Goal: Use online tool/utility: Utilize a website feature to perform a specific function

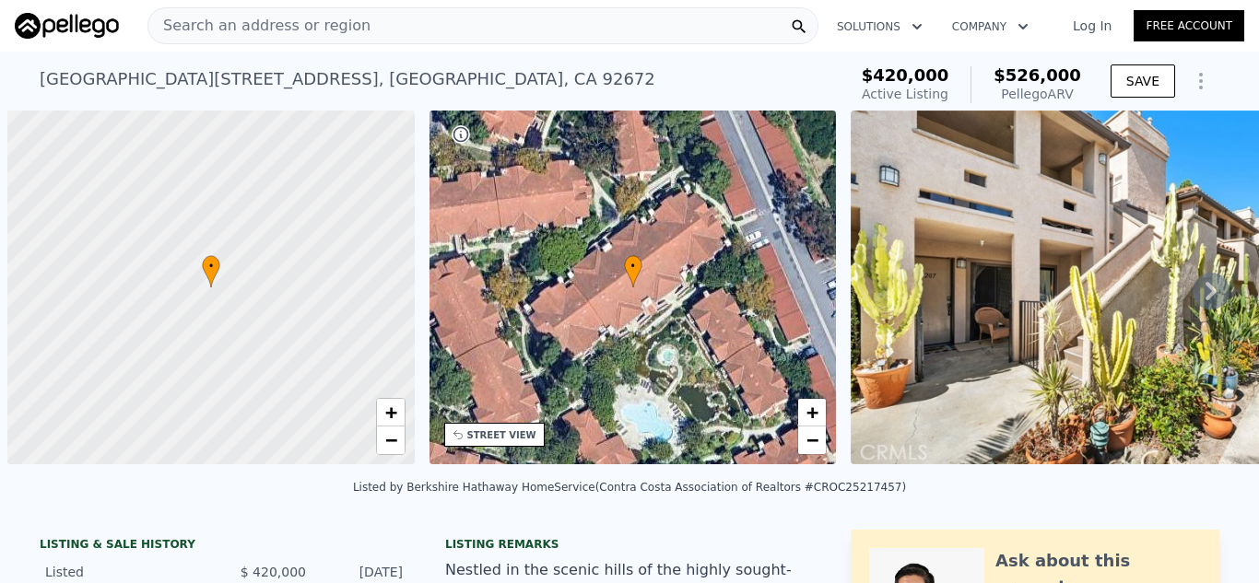
scroll to position [0, 7]
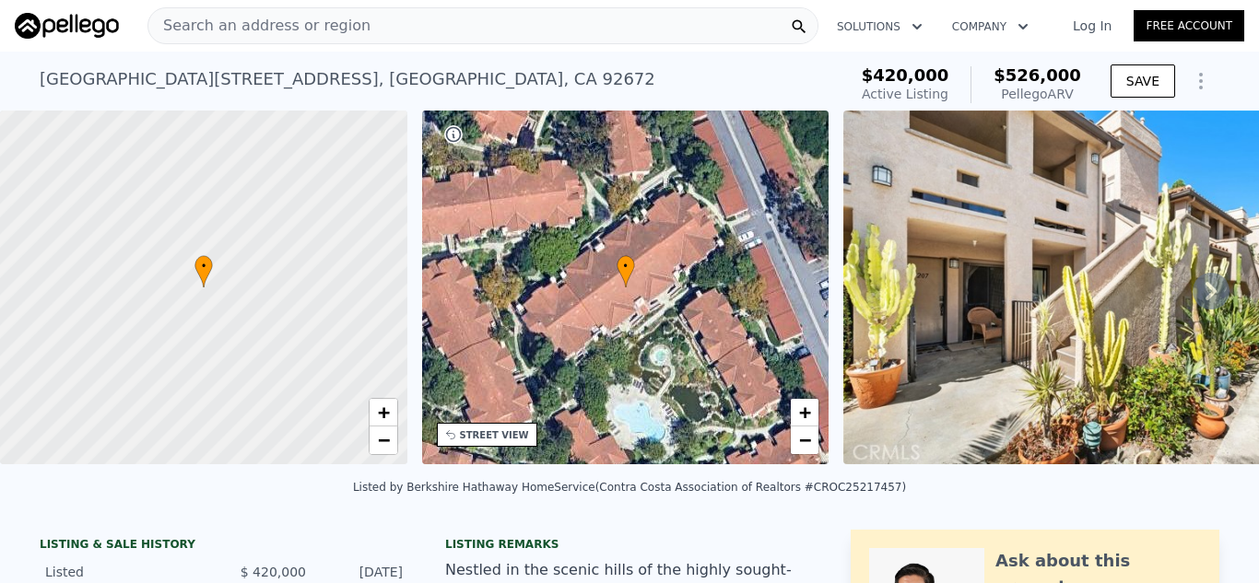
click at [297, 22] on span "Search an address or region" at bounding box center [259, 26] width 222 height 22
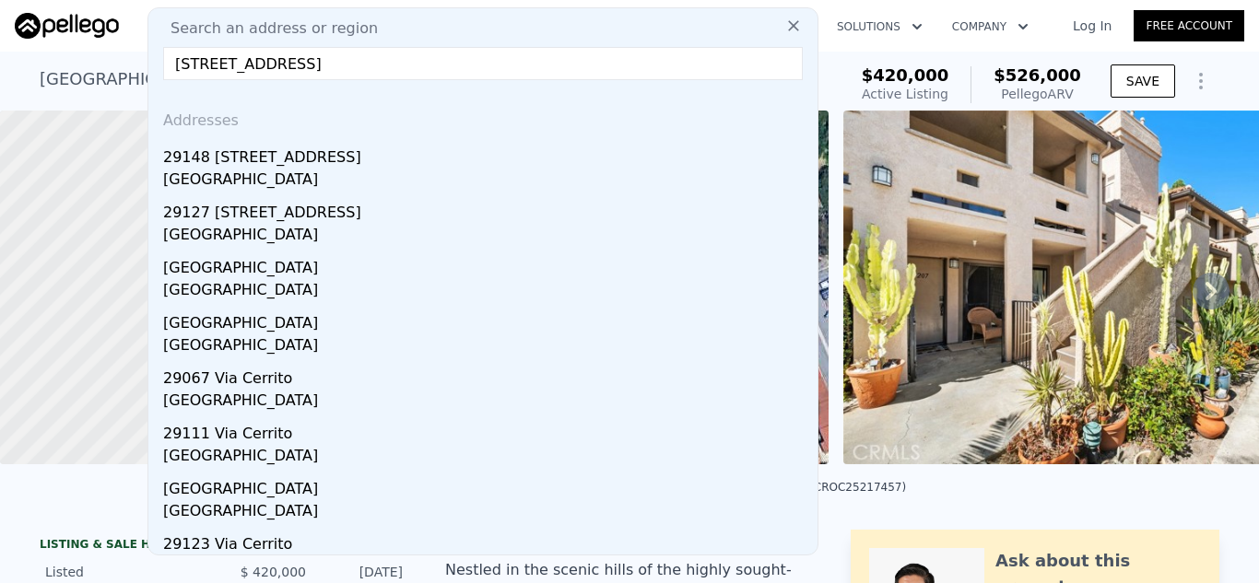
click at [310, 63] on input "[STREET_ADDRESS]" at bounding box center [482, 63] width 639 height 33
click at [307, 61] on input "[STREET_ADDRESS]" at bounding box center [482, 63] width 639 height 33
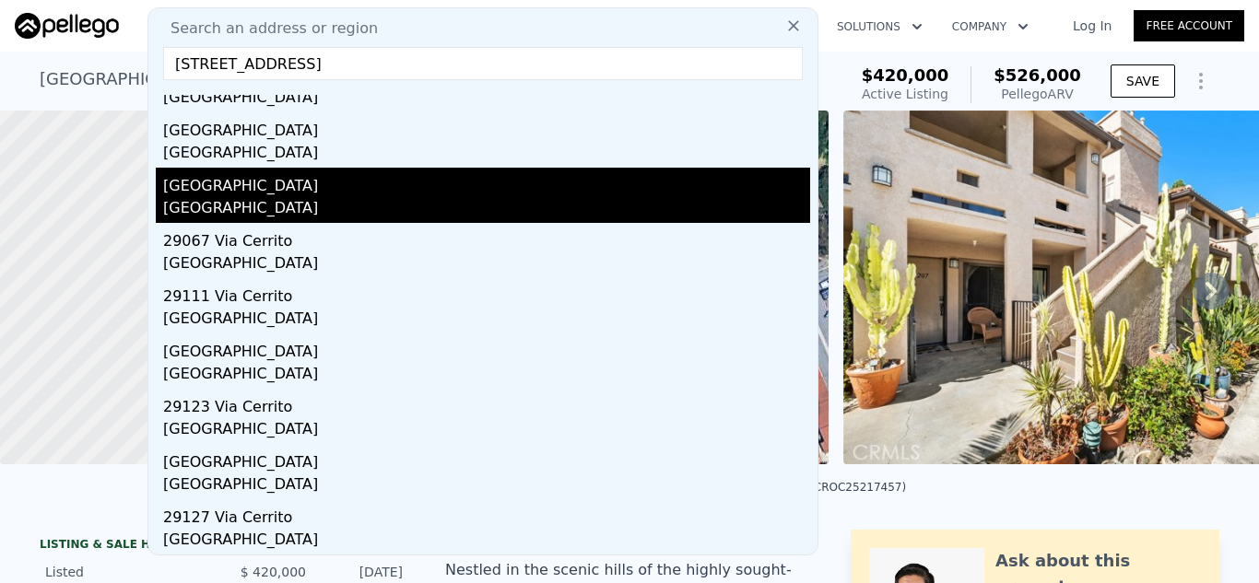
scroll to position [0, 0]
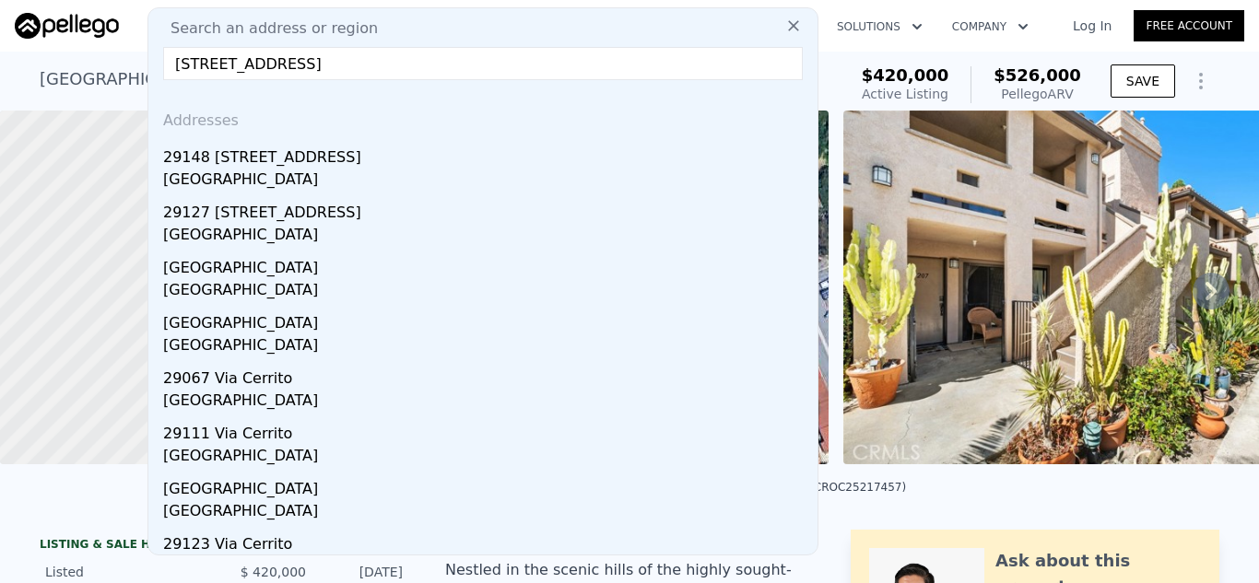
click at [310, 66] on input "[STREET_ADDRESS]" at bounding box center [482, 63] width 639 height 33
type input "[GEOGRAPHIC_DATA] , [GEOGRAPHIC_DATA]"
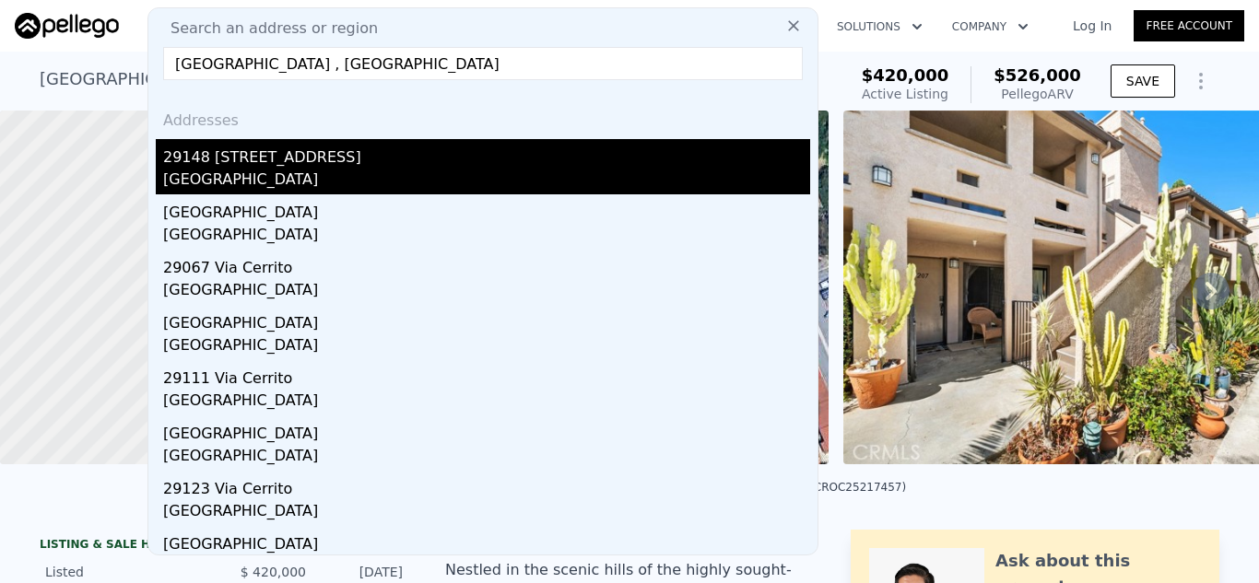
click at [217, 176] on div "[GEOGRAPHIC_DATA]" at bounding box center [486, 182] width 647 height 26
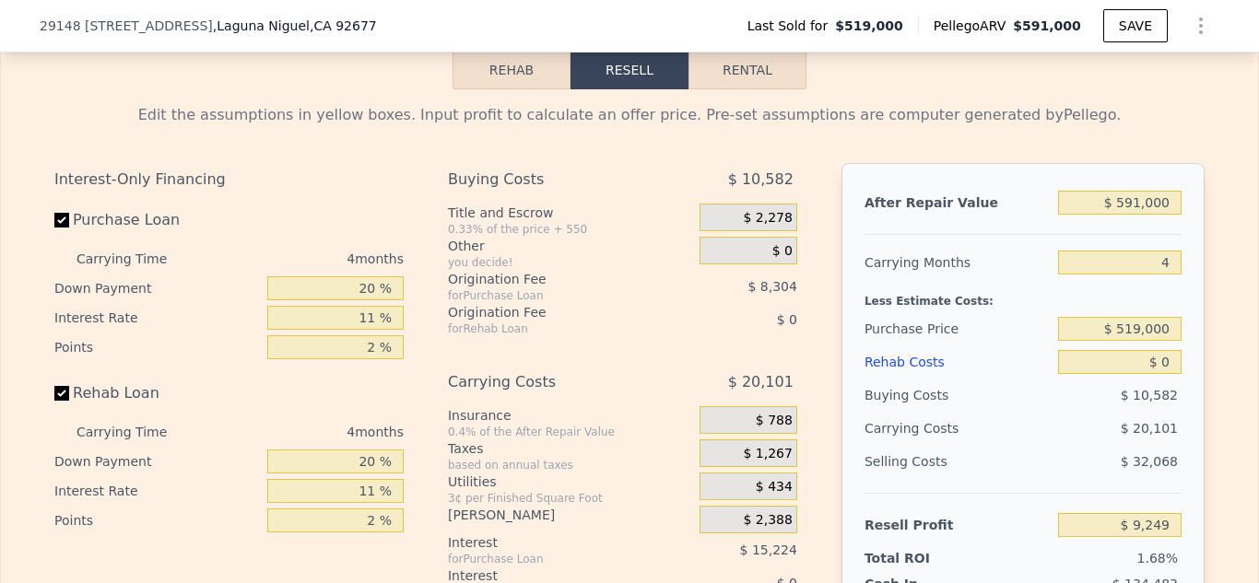
scroll to position [2917, 0]
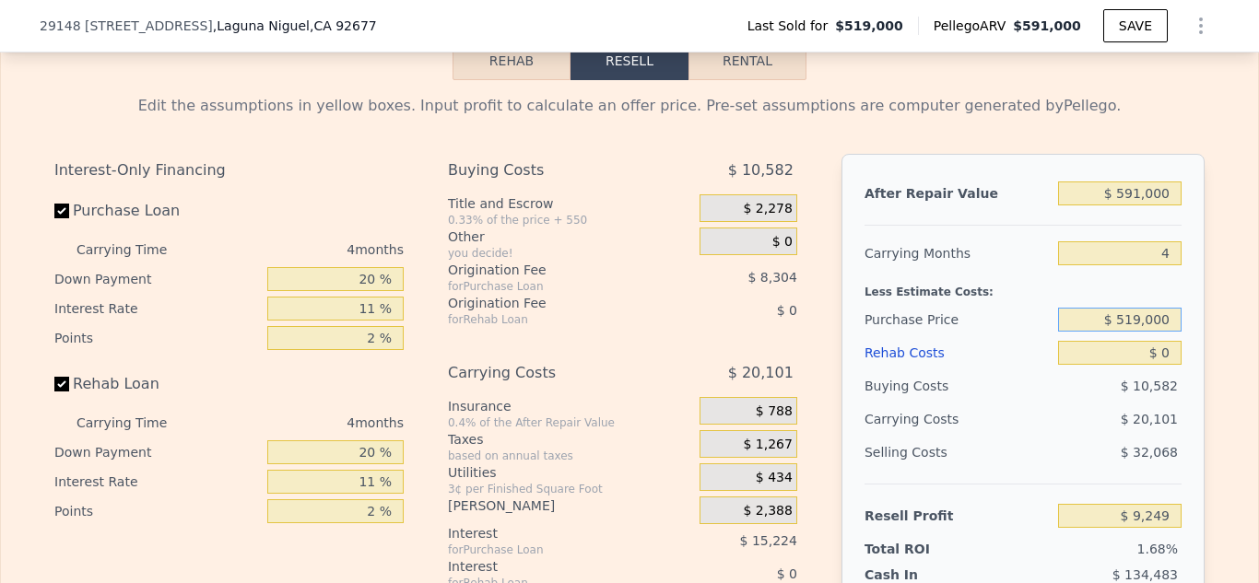
click at [1173, 317] on input "$ 519,000" at bounding box center [1119, 320] width 123 height 24
type input "$ 5"
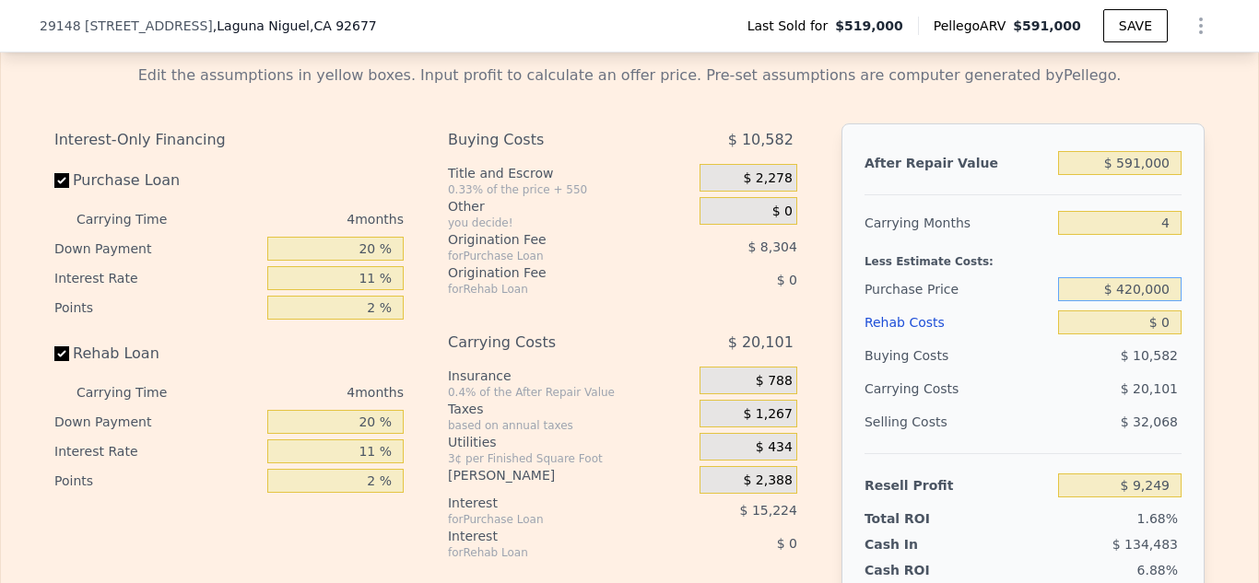
scroll to position [2959, 0]
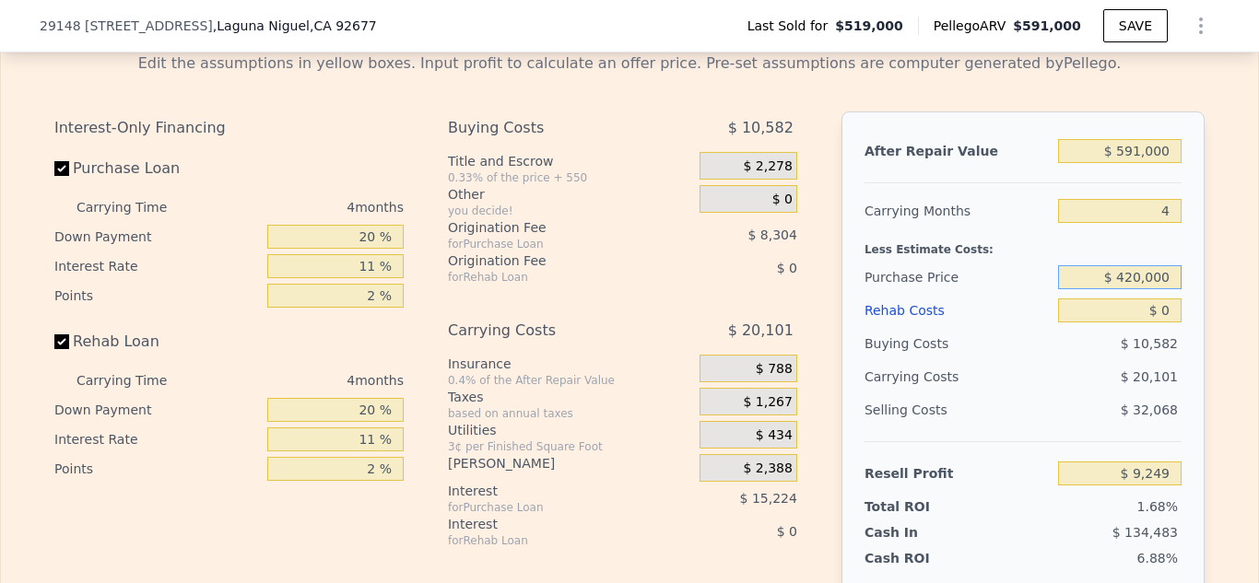
type input "$ 420,000"
click at [1218, 304] on div "Edit the assumptions in yellow boxes. Input profit to calculate an offer price.…" at bounding box center [629, 394] width 1179 height 713
type input "$ 113,066"
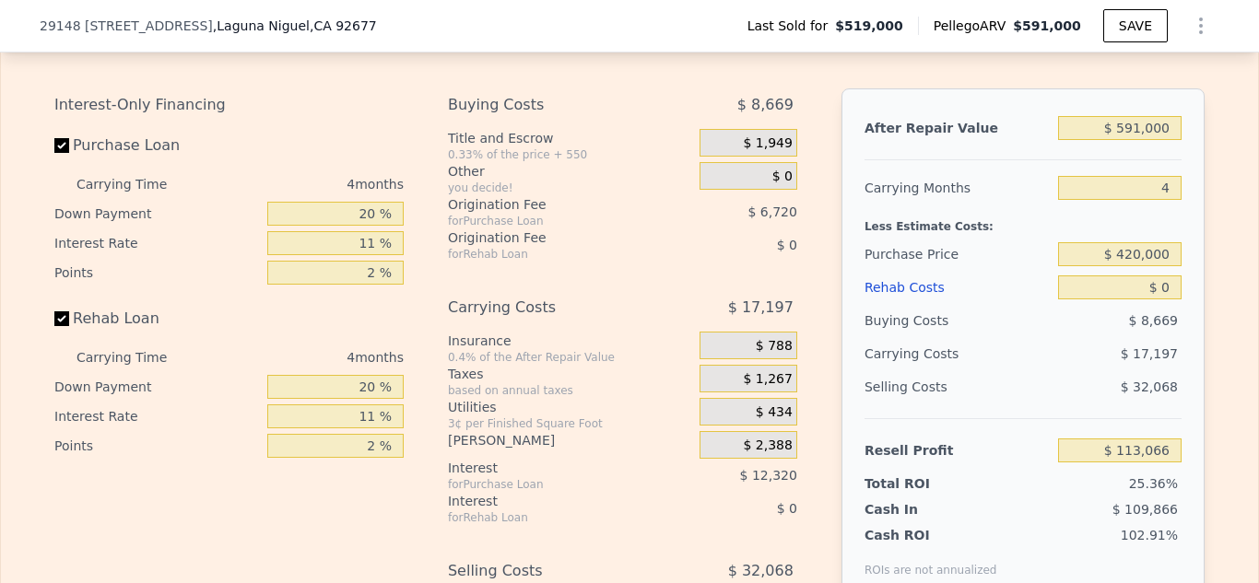
scroll to position [2987, 0]
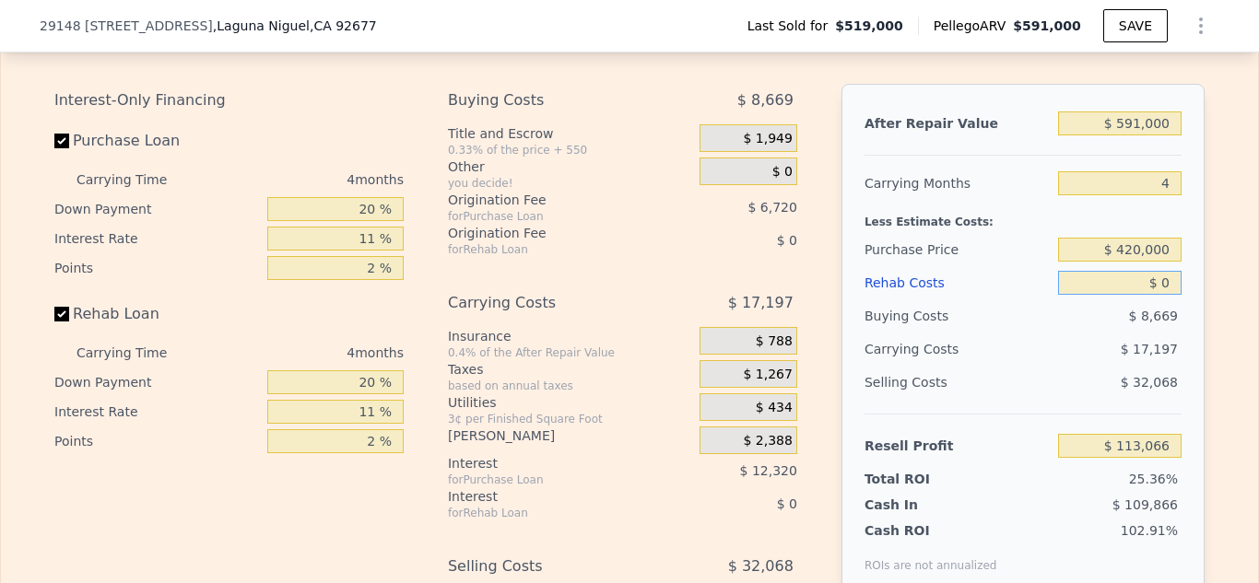
click at [1175, 278] on input "$ 0" at bounding box center [1119, 283] width 123 height 24
type input "$ 40,000"
type input "$ 71,254"
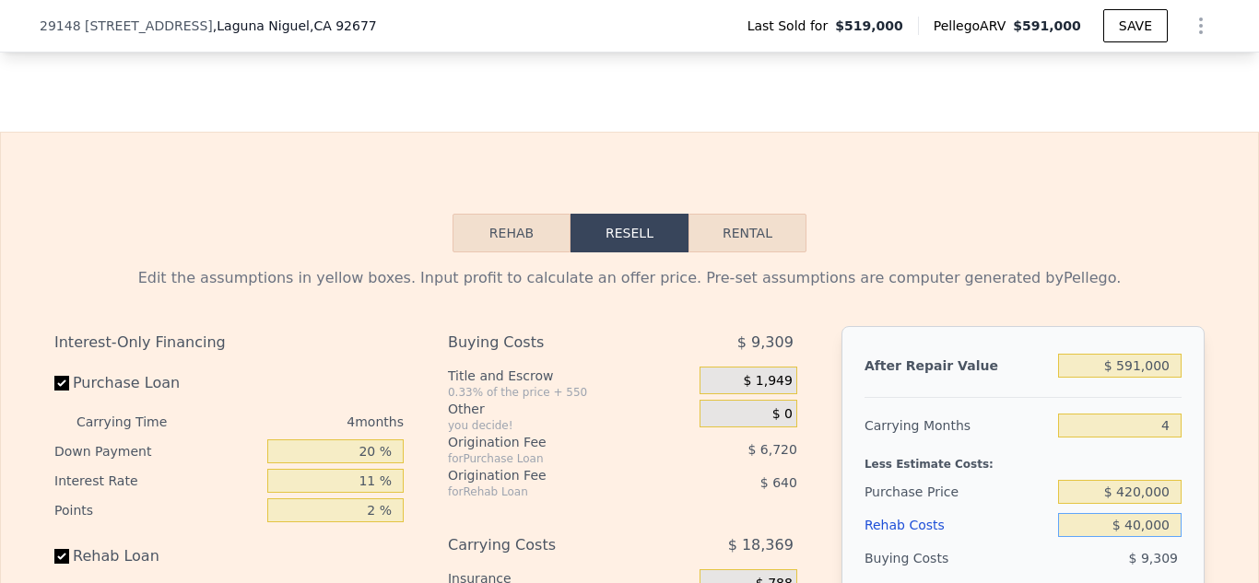
scroll to position [2742, 0]
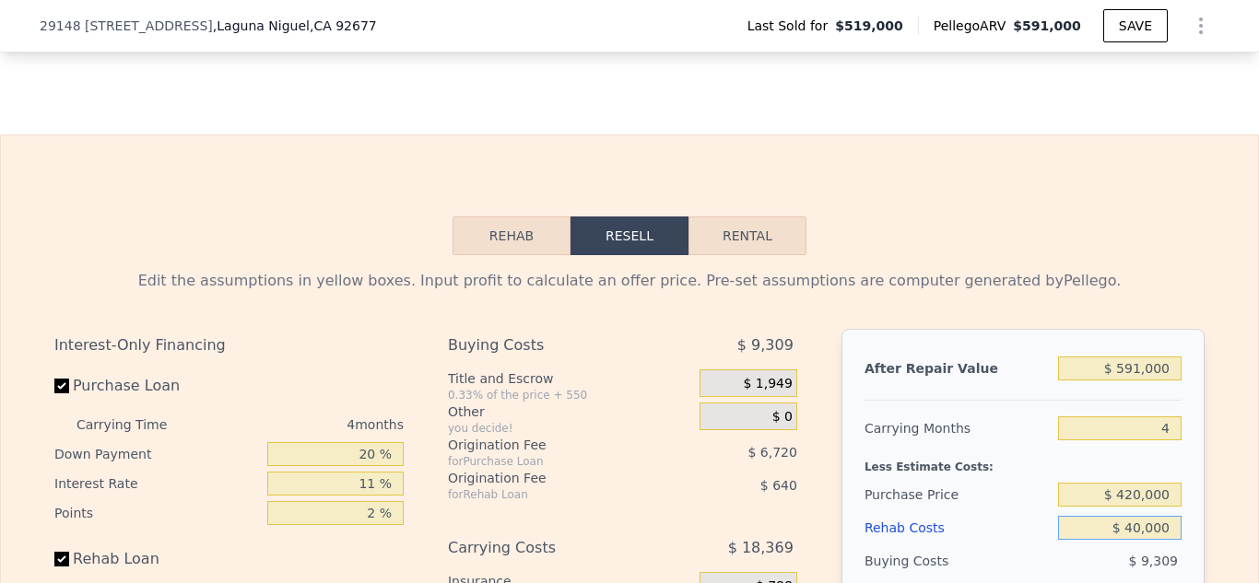
click at [763, 229] on button "Rental" at bounding box center [747, 236] width 118 height 39
select select "30"
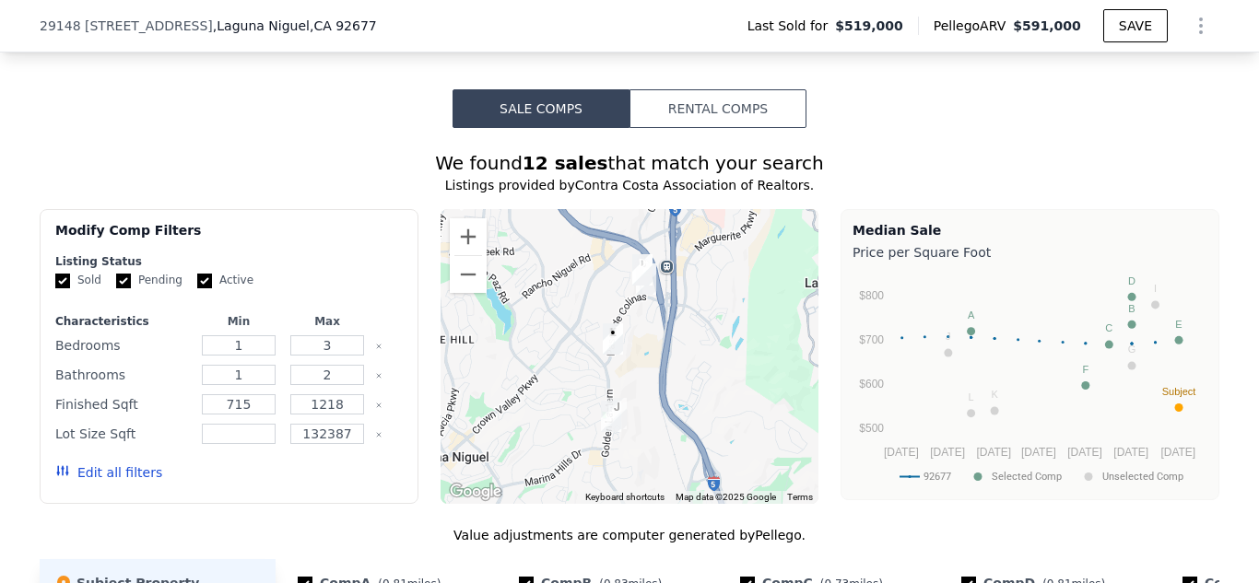
scroll to position [1556, 0]
click at [112, 497] on div "Edit all filters" at bounding box center [108, 474] width 107 height 52
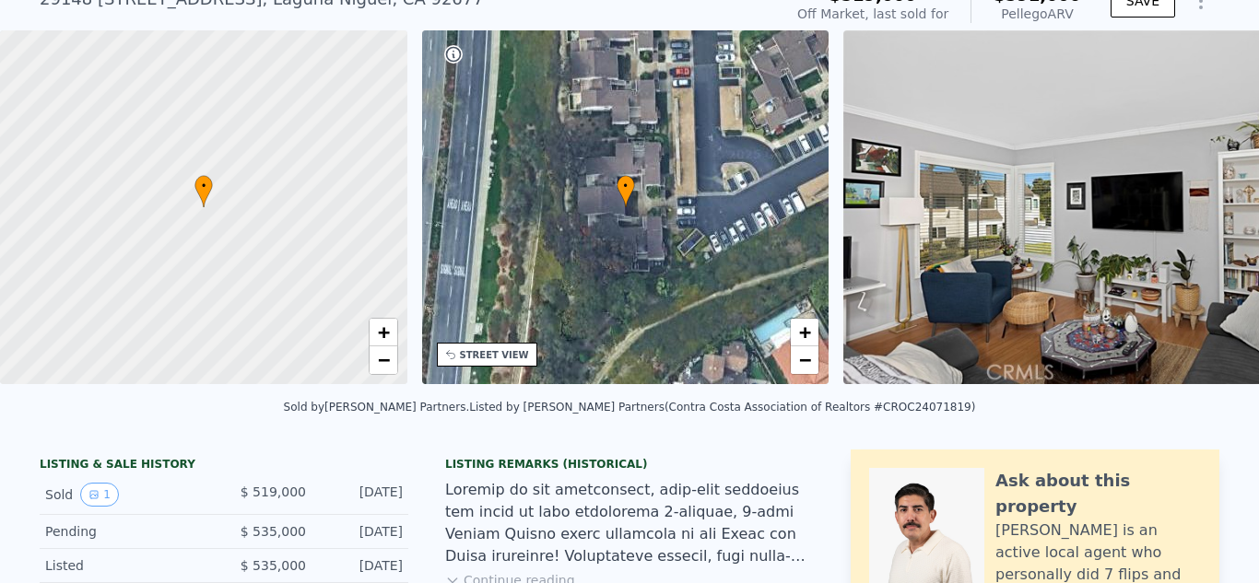
scroll to position [6, 0]
